Goal: Task Accomplishment & Management: Use online tool/utility

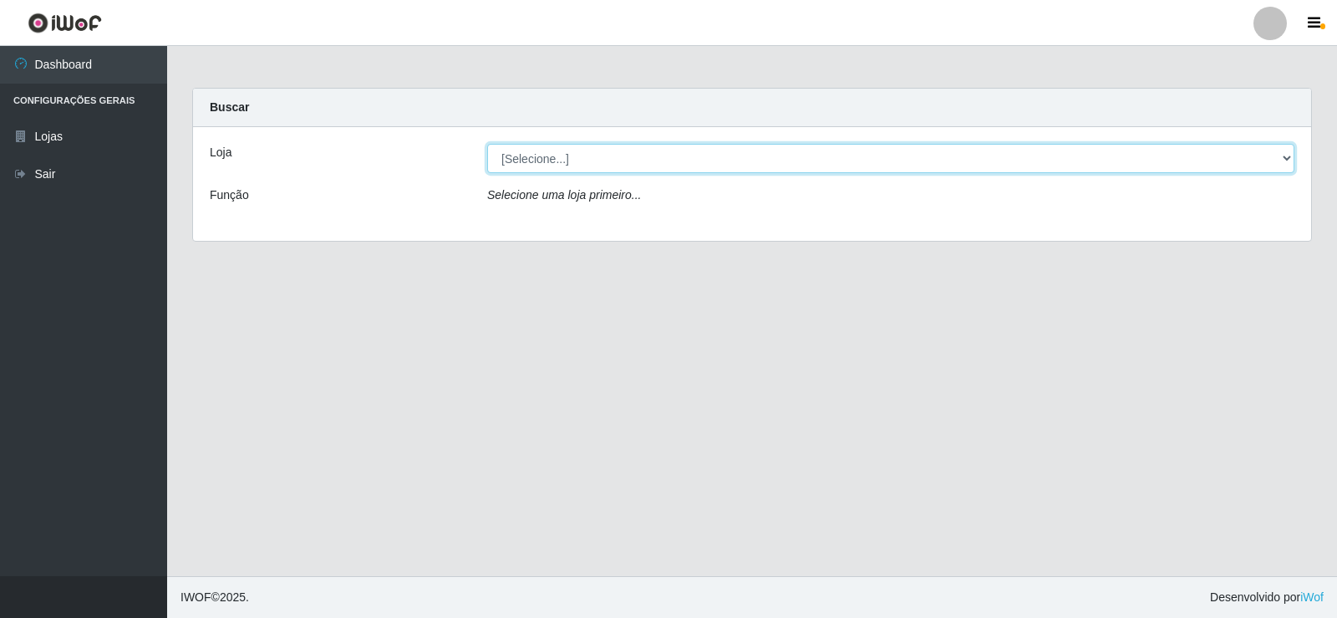
click at [538, 158] on select "[Selecione...] SuperFácil Atacado - [GEOGRAPHIC_DATA]" at bounding box center [890, 158] width 807 height 29
select select "504"
click at [487, 144] on select "[Selecione...] SuperFácil Atacado - [GEOGRAPHIC_DATA]" at bounding box center [890, 158] width 807 height 29
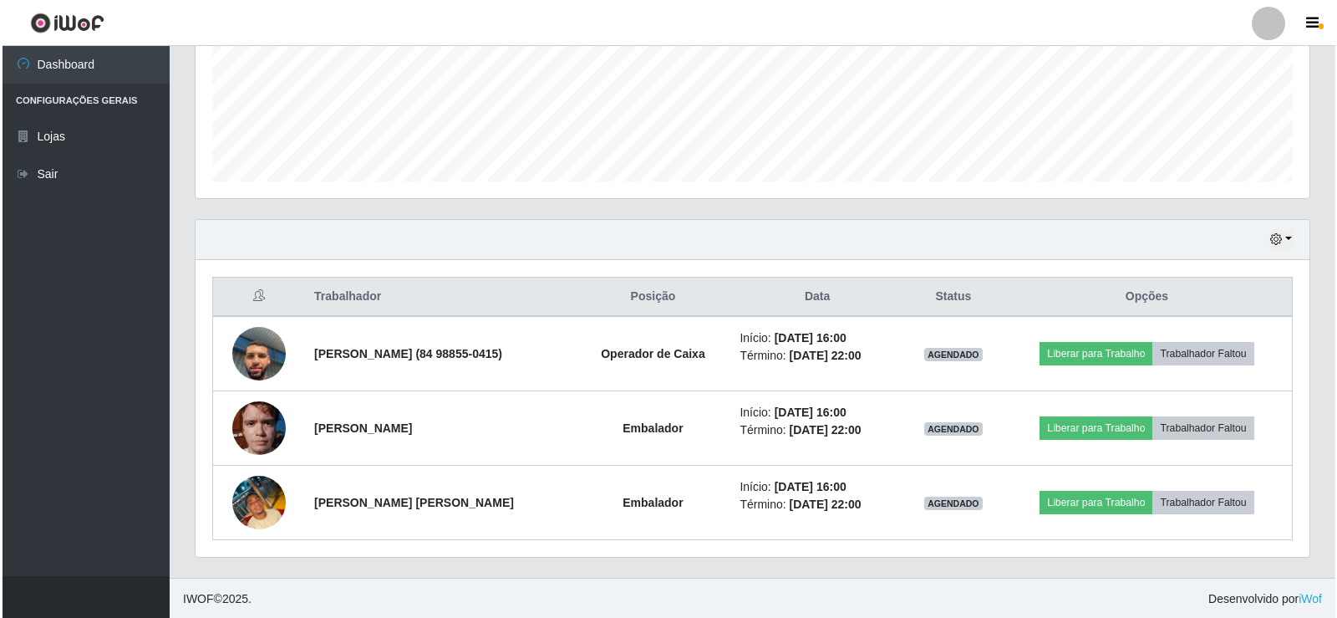
scroll to position [418, 0]
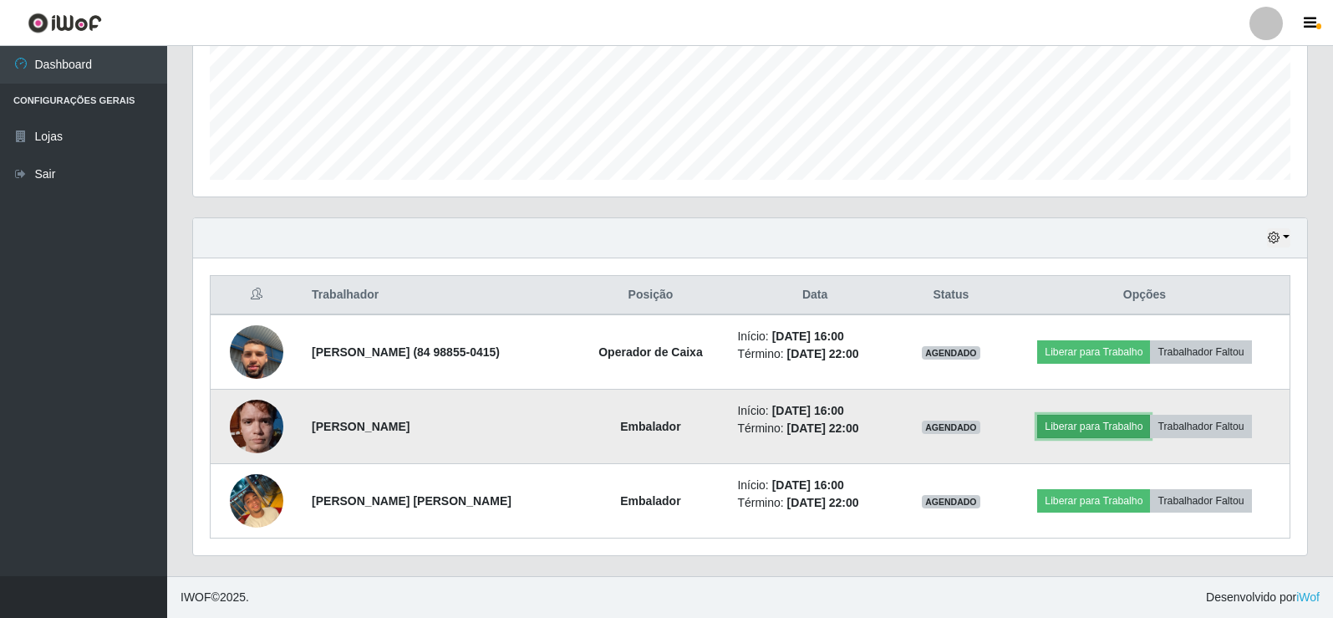
click at [1077, 427] on button "Liberar para Trabalho" at bounding box center [1093, 426] width 113 height 23
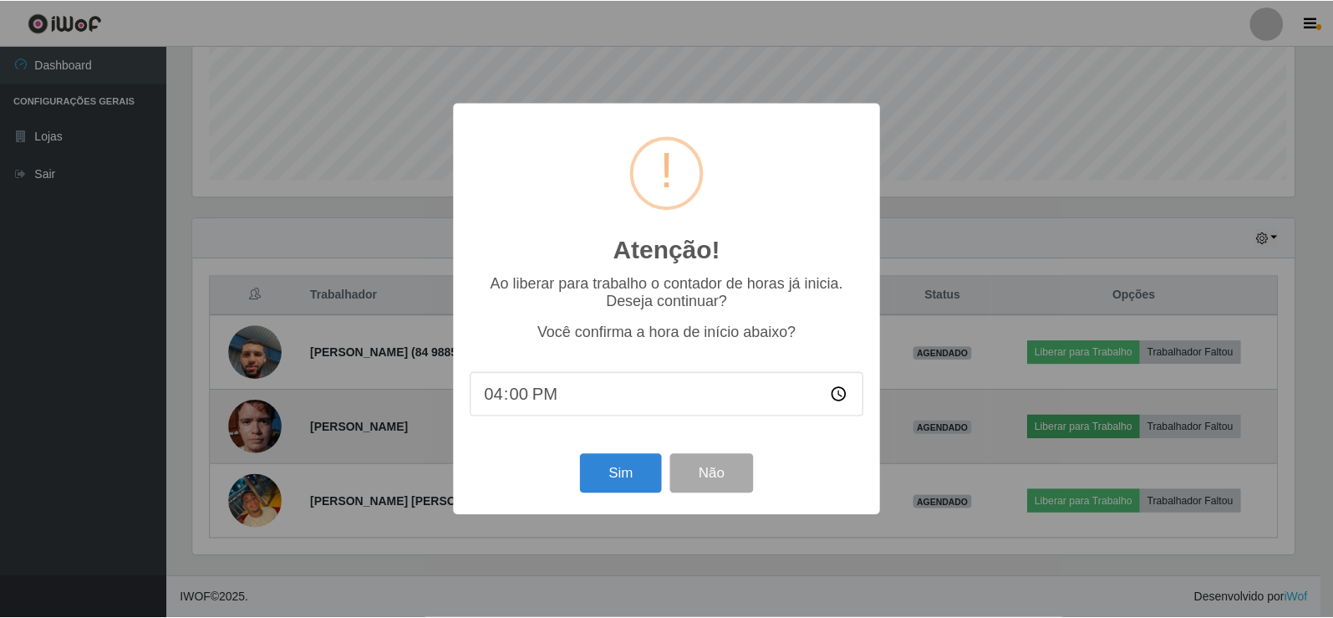
scroll to position [347, 1106]
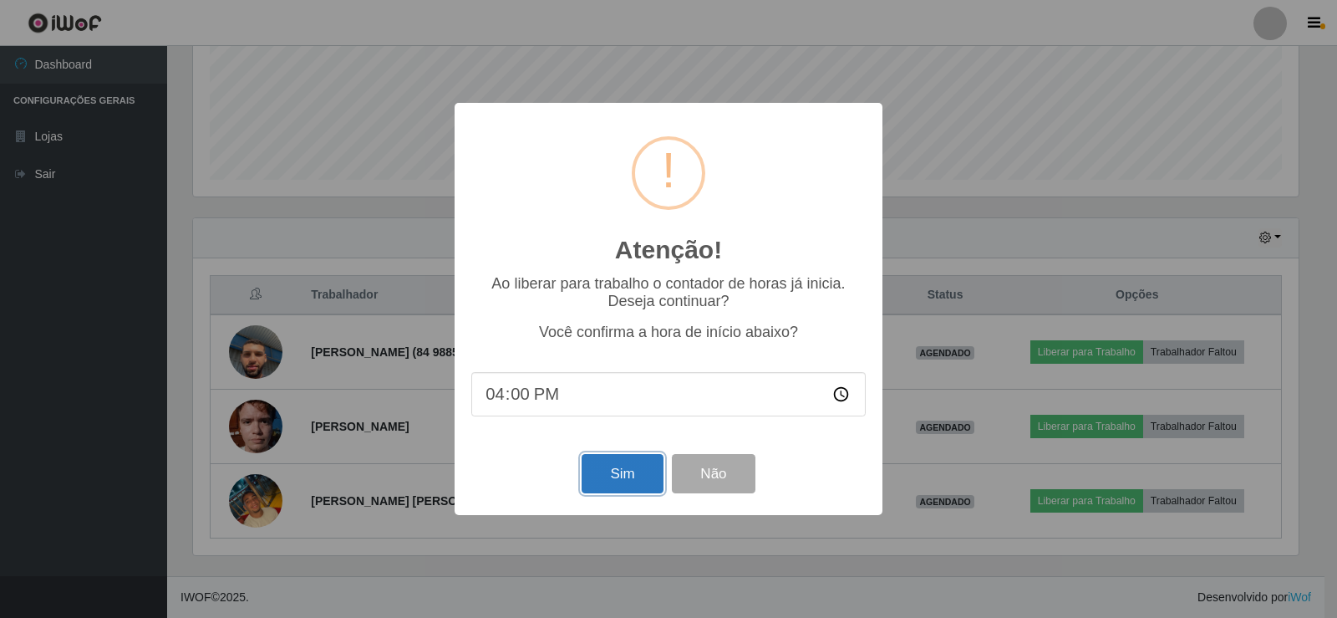
click at [612, 473] on button "Sim" at bounding box center [622, 473] width 81 height 39
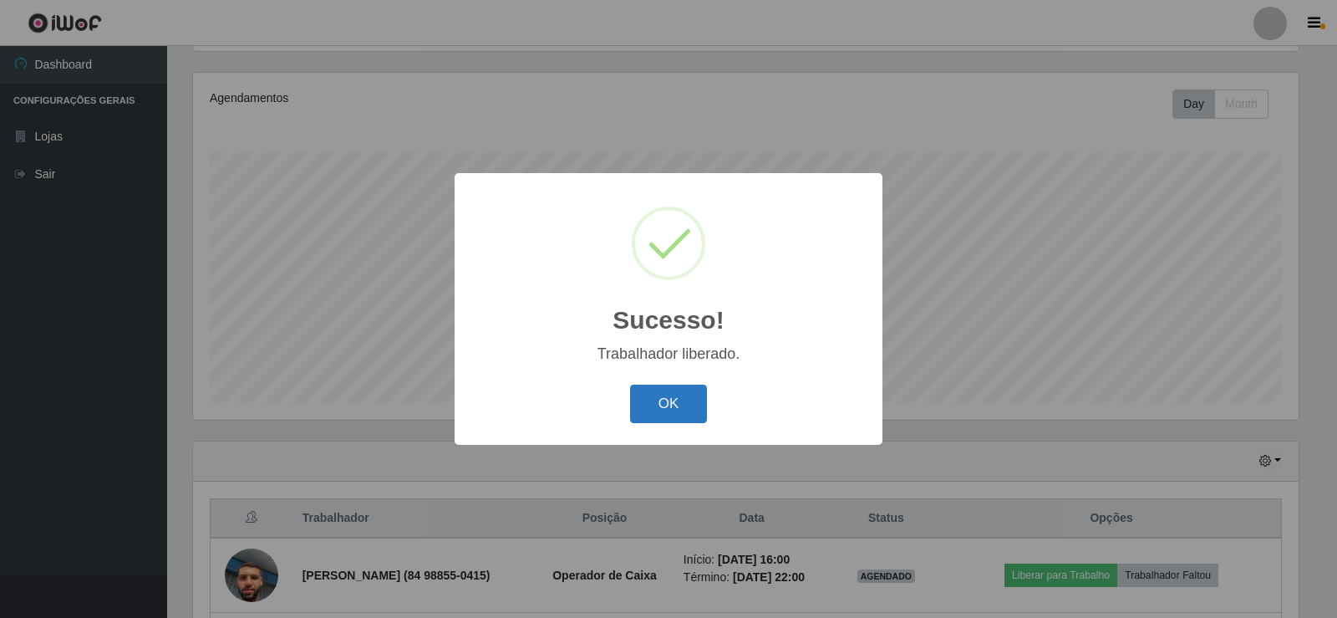
click at [682, 400] on button "OK" at bounding box center [669, 404] width 78 height 39
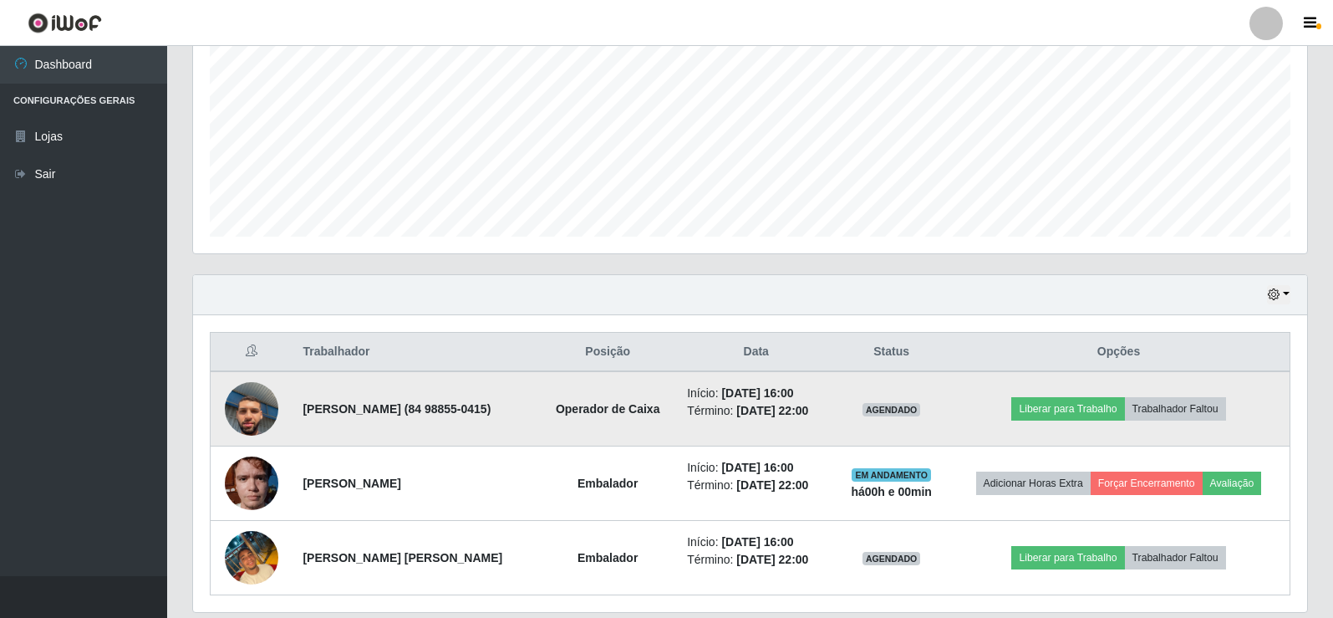
scroll to position [362, 0]
click at [1065, 405] on button "Liberar para Trabalho" at bounding box center [1067, 407] width 113 height 23
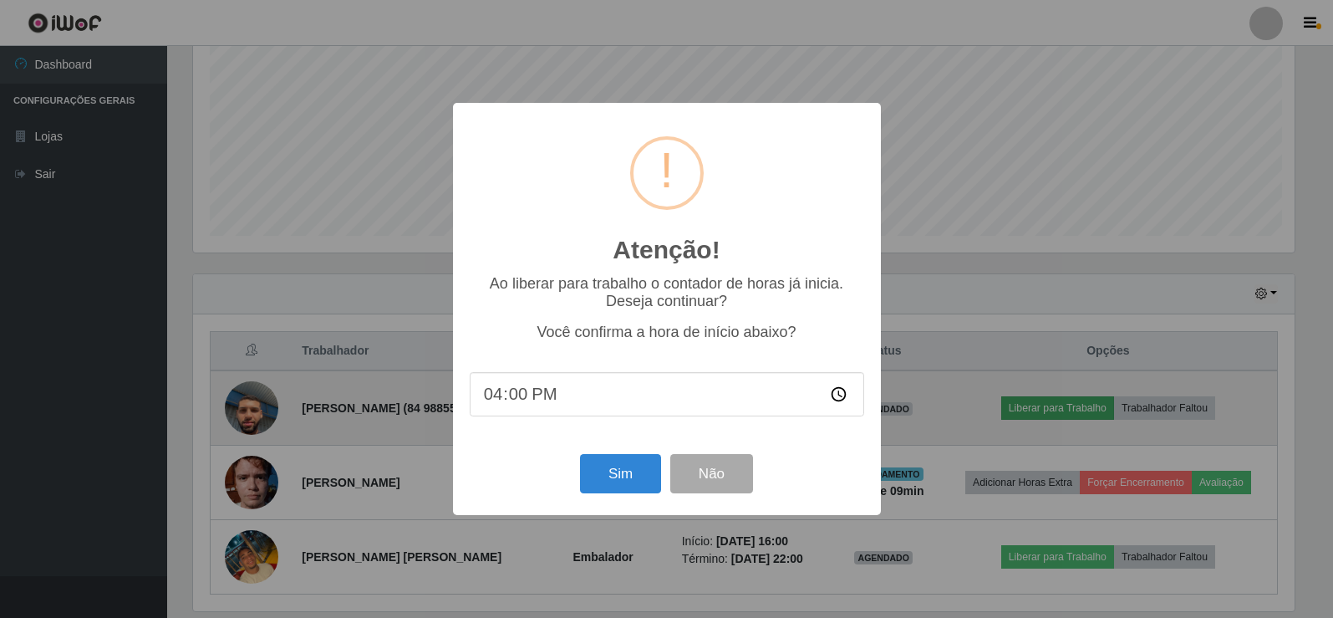
scroll to position [347, 1106]
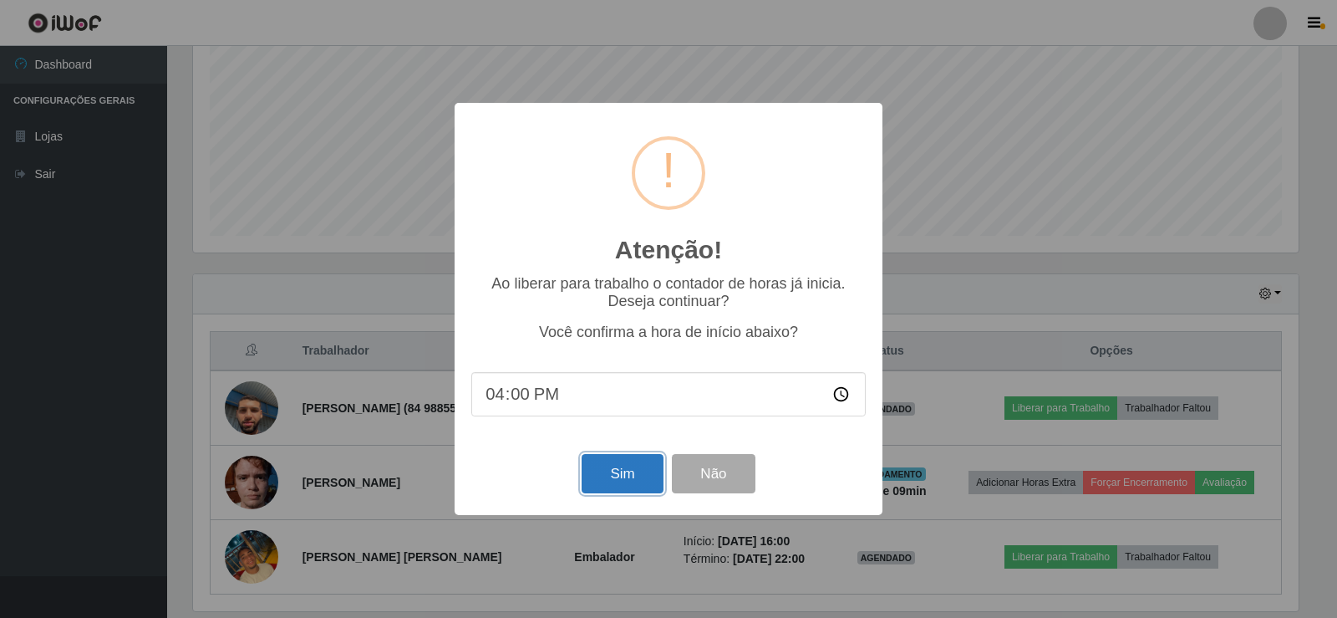
click at [606, 475] on button "Sim" at bounding box center [622, 473] width 81 height 39
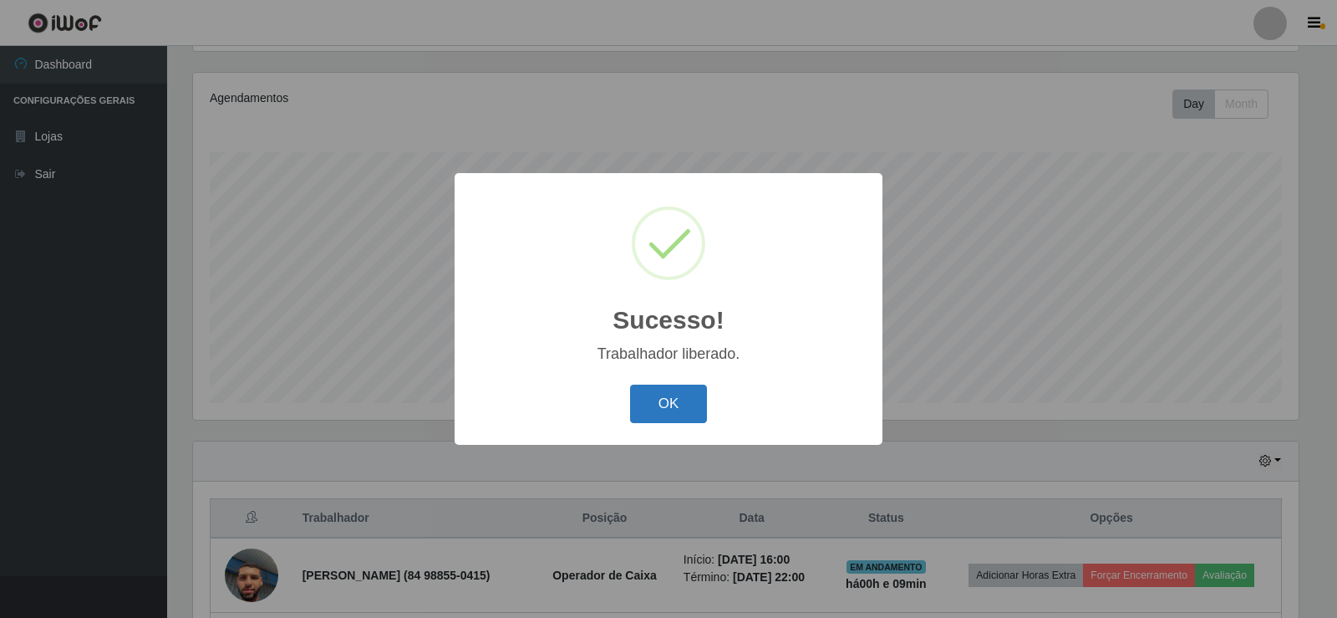
click at [658, 403] on button "OK" at bounding box center [669, 404] width 78 height 39
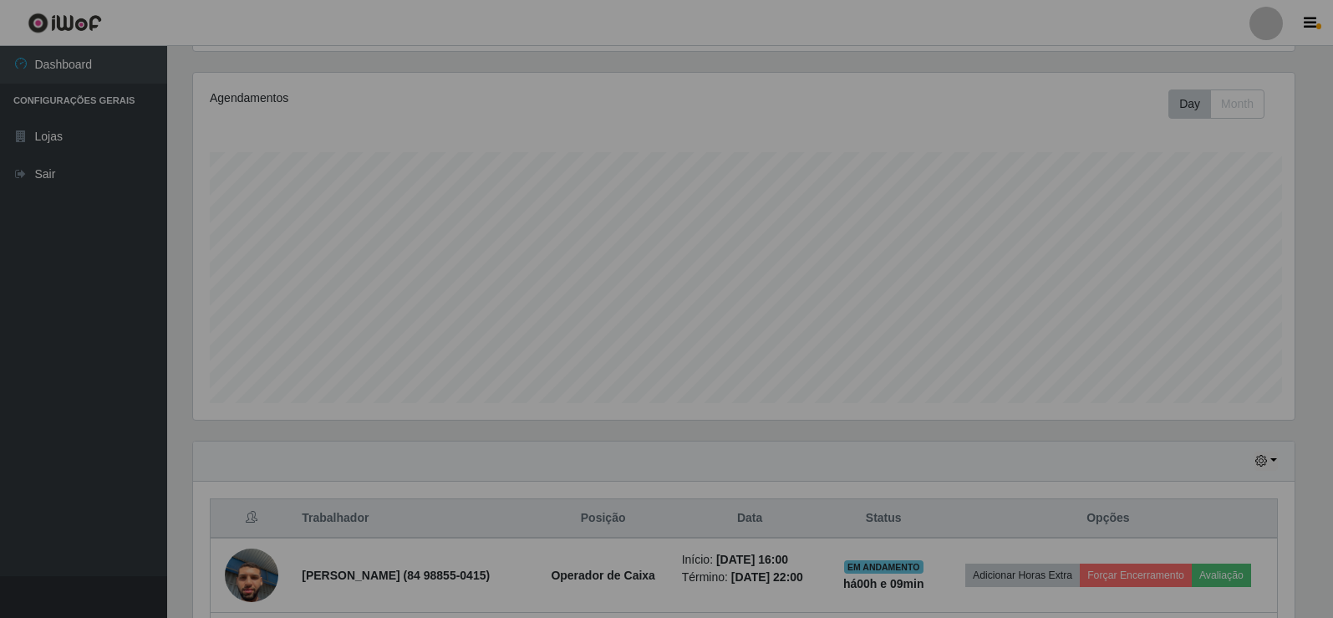
scroll to position [347, 1114]
